Goal: Browse casually

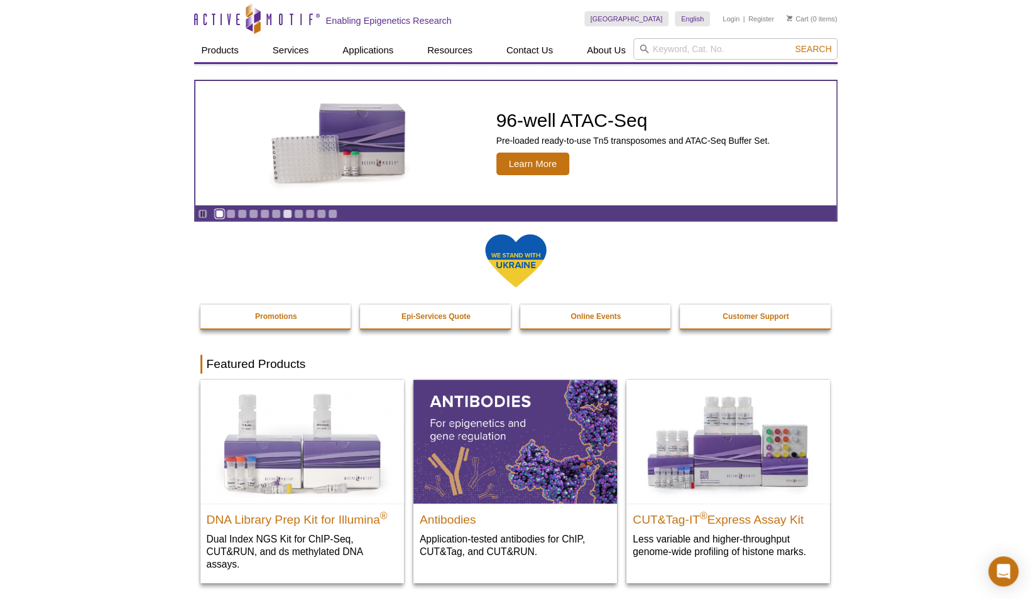
click at [219, 214] on link "Go to slide 1" at bounding box center [219, 213] width 9 height 9
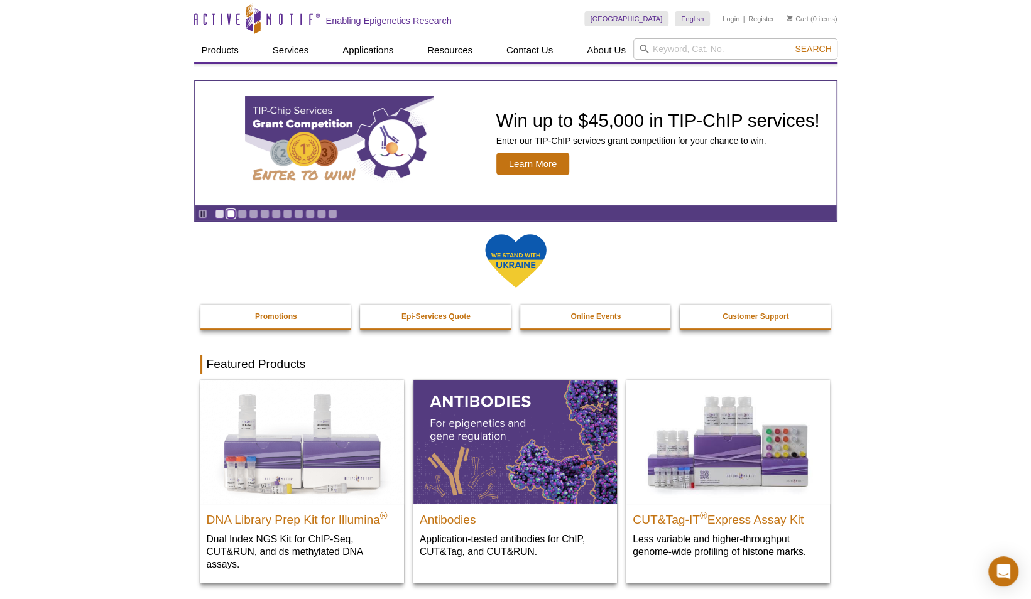
click at [228, 215] on link "Go to slide 2" at bounding box center [230, 213] width 9 height 9
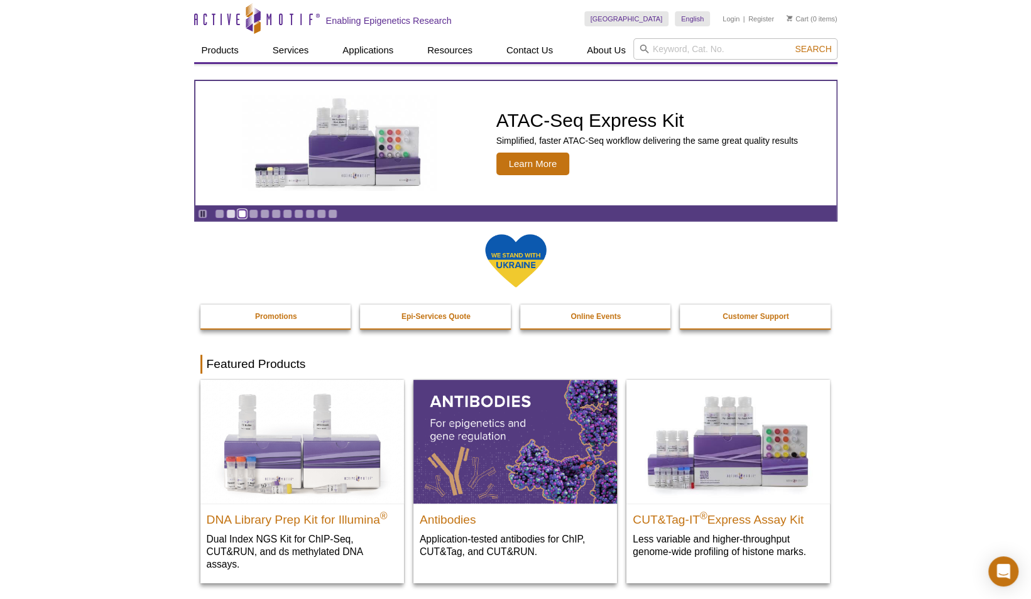
click at [244, 215] on link "Go to slide 3" at bounding box center [241, 213] width 9 height 9
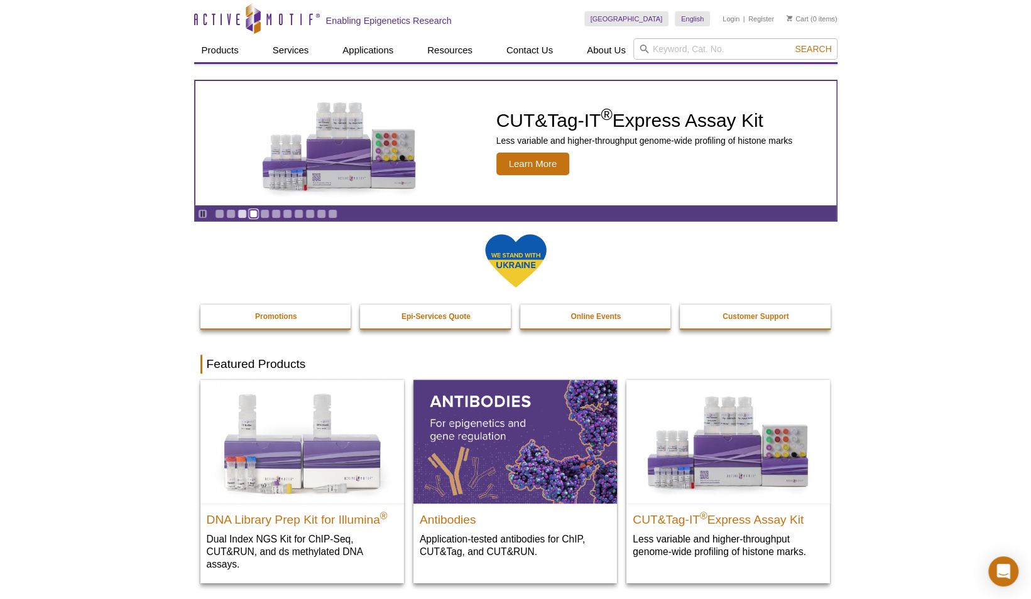
click at [250, 213] on link "Go to slide 4" at bounding box center [253, 213] width 9 height 9
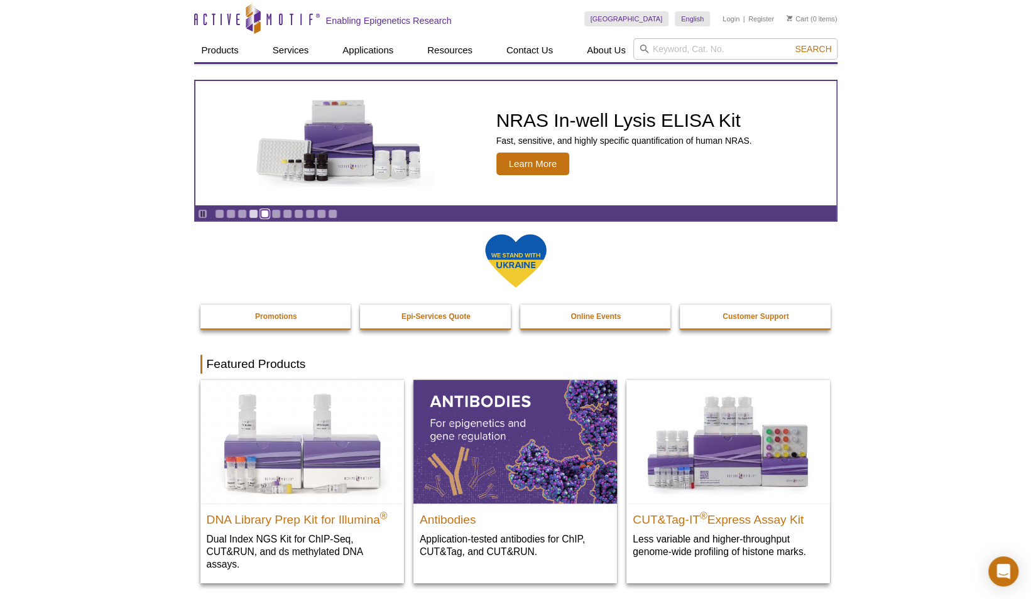
click at [261, 217] on link "Go to slide 5" at bounding box center [264, 213] width 9 height 9
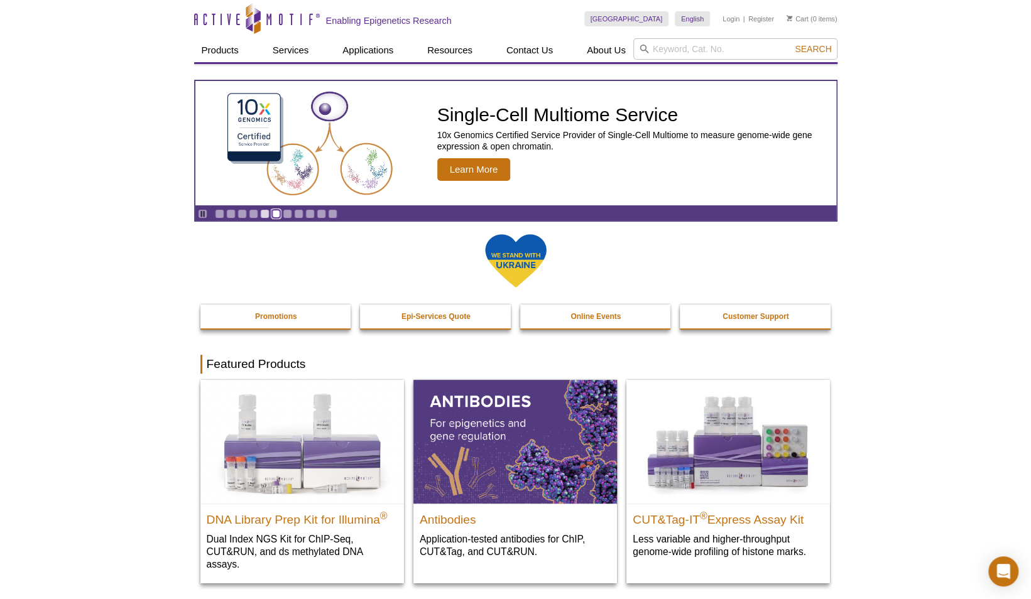
click at [273, 212] on link "Go to slide 6" at bounding box center [275, 213] width 9 height 9
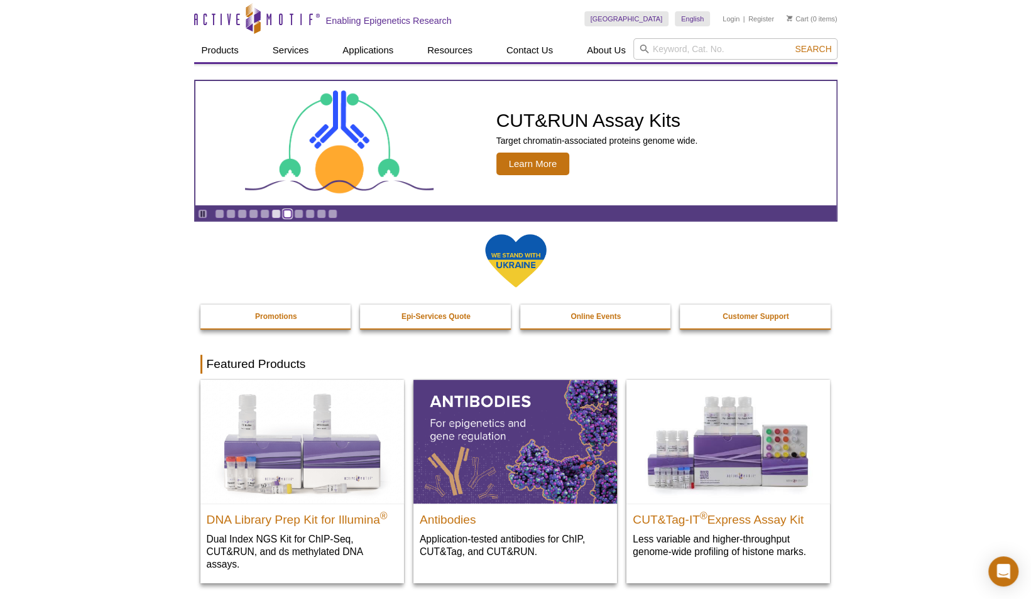
click at [286, 212] on link "Go to slide 7" at bounding box center [287, 213] width 9 height 9
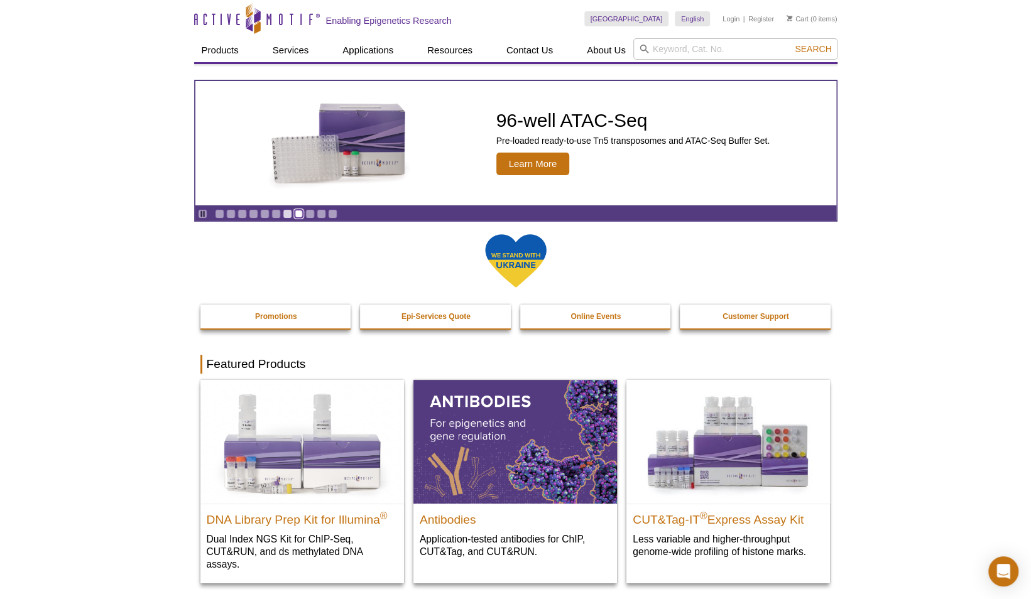
click at [296, 212] on link "Go to slide 8" at bounding box center [298, 213] width 9 height 9
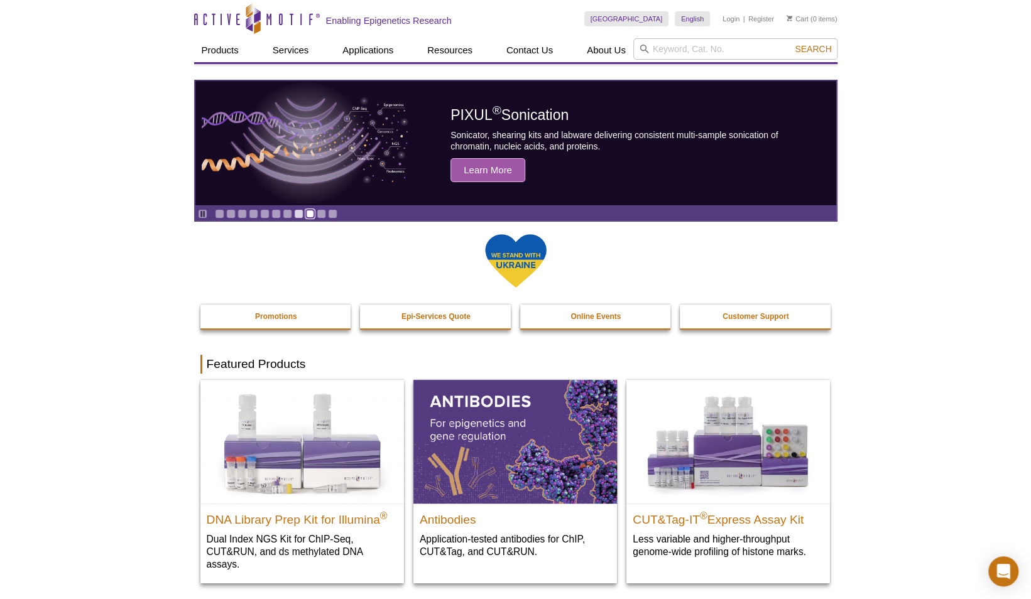
click at [305, 214] on link "Go to slide 9" at bounding box center [309, 213] width 9 height 9
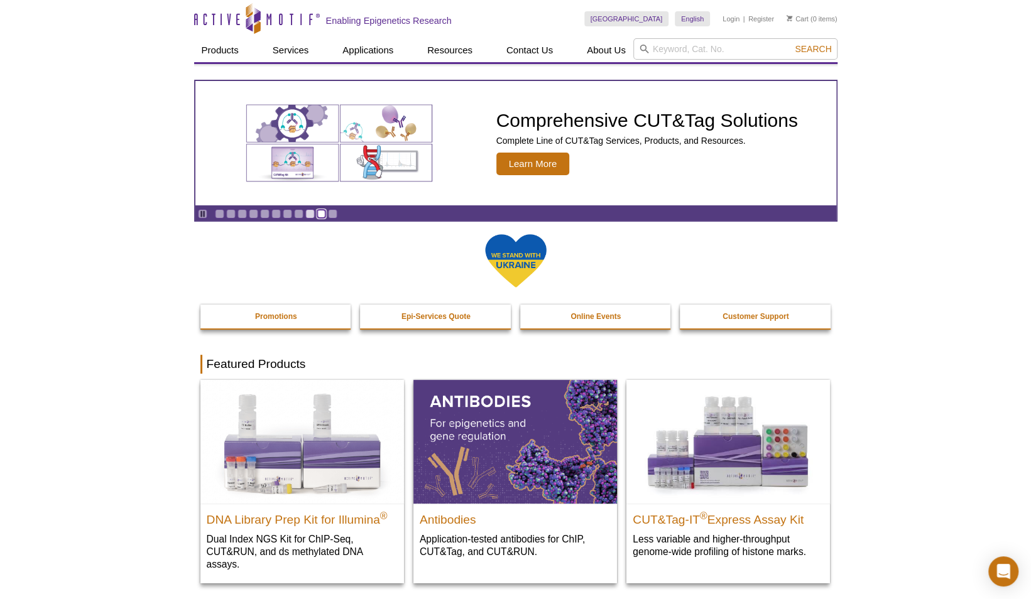
click at [317, 215] on link "Go to slide 10" at bounding box center [321, 213] width 9 height 9
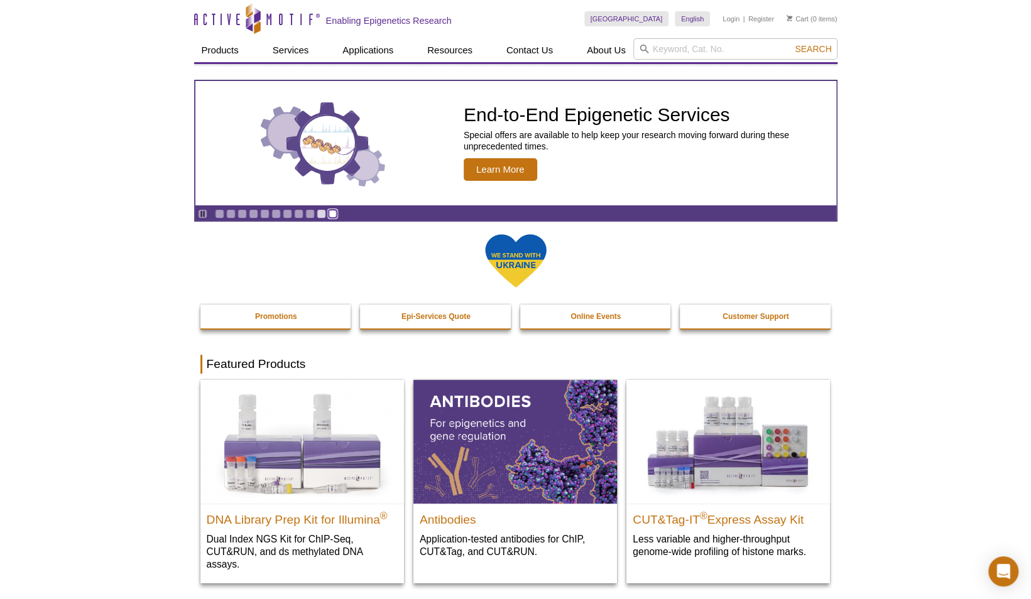
click at [330, 214] on link "Go to slide 11" at bounding box center [332, 213] width 9 height 9
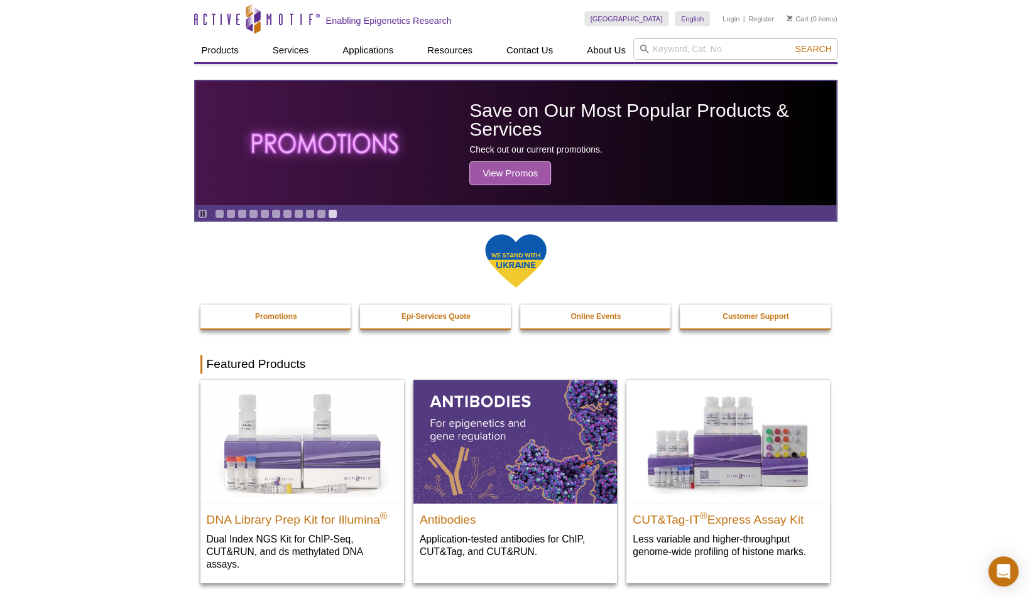
click at [223, 214] on div "Pause Go to slide 1 Go to slide 2 Go to slide 3 Go to slide 4 Go to slide 5 Go …" at bounding box center [267, 214] width 144 height 14
click at [219, 215] on link "Go to slide 1" at bounding box center [219, 213] width 9 height 9
